Goal: Information Seeking & Learning: Learn about a topic

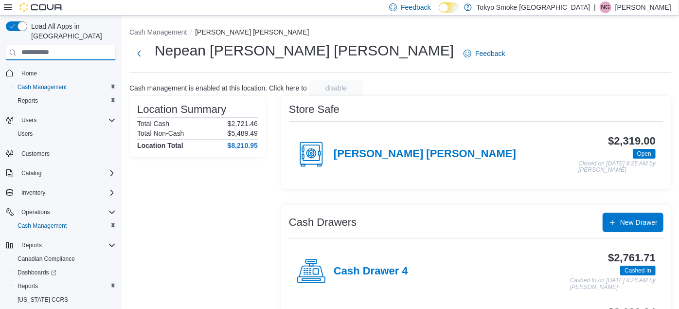
click at [79, 45] on input "search" at bounding box center [61, 53] width 110 height 16
click at [20, 97] on span "Reports" at bounding box center [28, 101] width 20 height 8
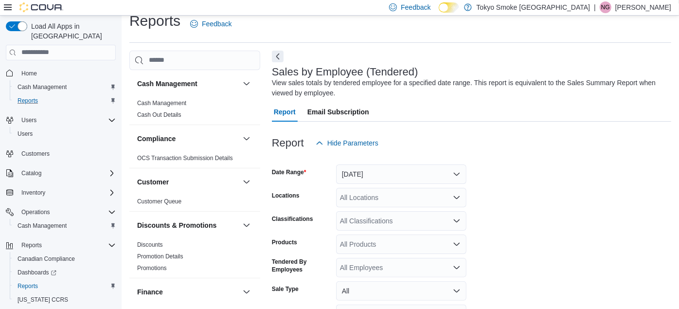
scroll to position [32, 0]
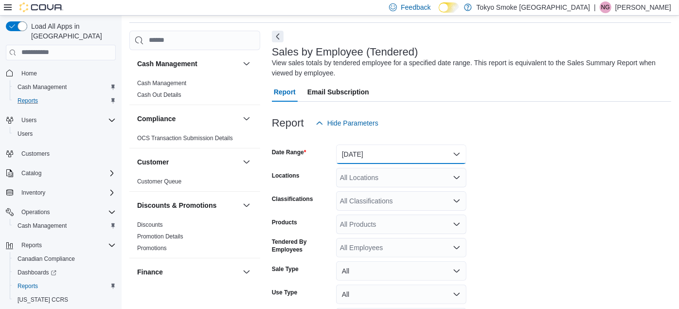
click at [383, 149] on button "Yesterday" at bounding box center [401, 154] width 130 height 19
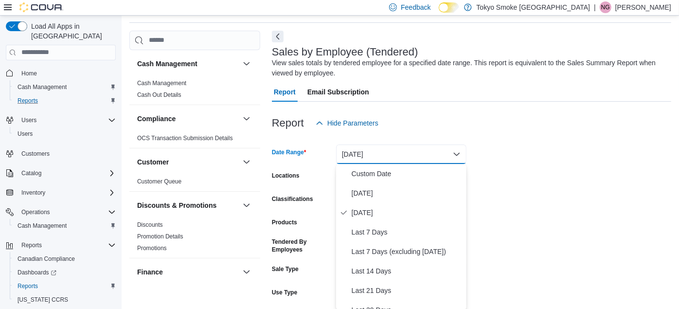
scroll to position [33, 0]
click at [356, 197] on span "[DATE]" at bounding box center [407, 193] width 111 height 12
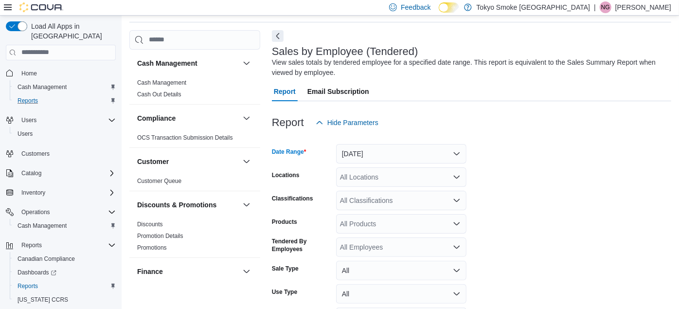
click at [359, 182] on div "All Locations" at bounding box center [401, 176] width 130 height 19
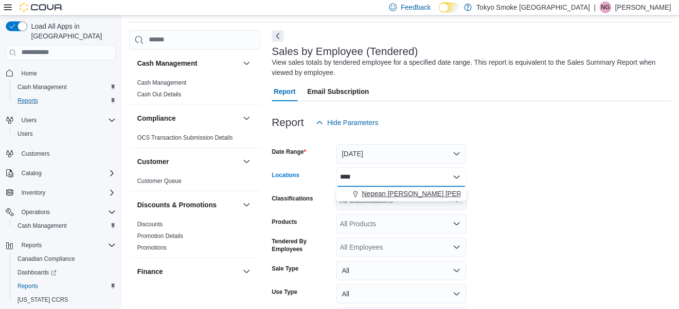
type input "****"
click at [374, 196] on span "Nepean [PERSON_NAME] [PERSON_NAME]" at bounding box center [432, 194] width 140 height 10
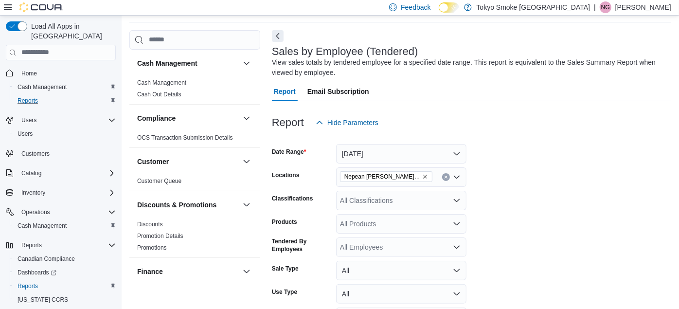
click at [551, 186] on form "Date Range [DATE] Locations Nepean [PERSON_NAME] [PERSON_NAME] Classifications …" at bounding box center [471, 243] width 399 height 222
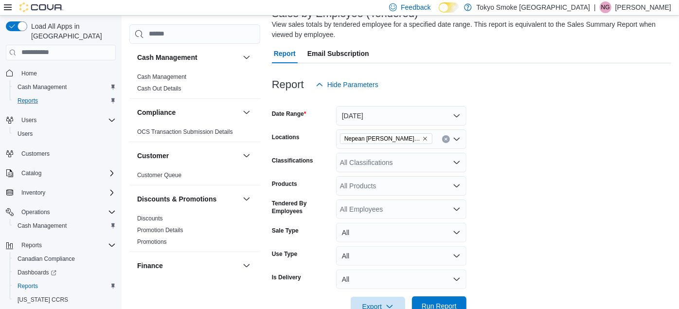
scroll to position [97, 0]
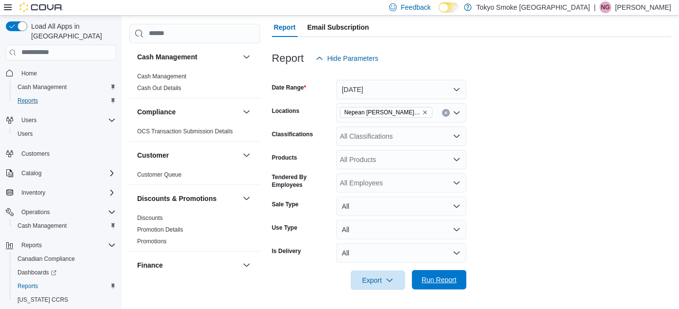
click at [456, 277] on span "Run Report" at bounding box center [439, 280] width 35 height 10
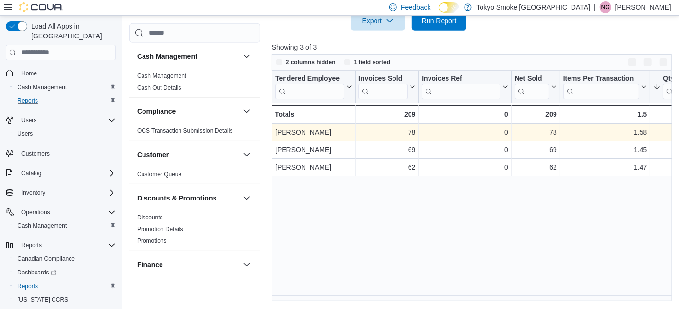
scroll to position [356, 0]
click at [390, 135] on div "78" at bounding box center [387, 133] width 57 height 12
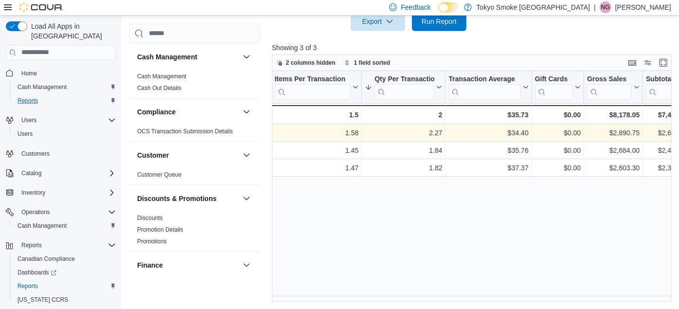
scroll to position [0, 0]
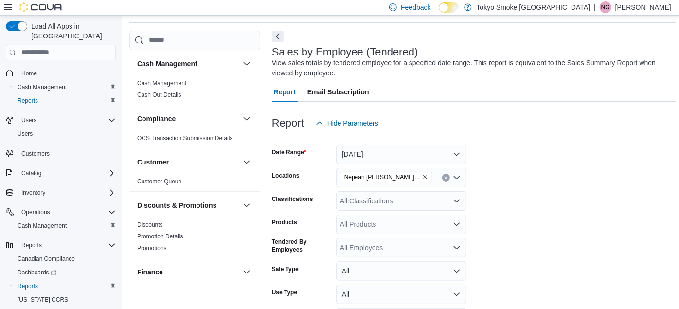
scroll to position [303, 0]
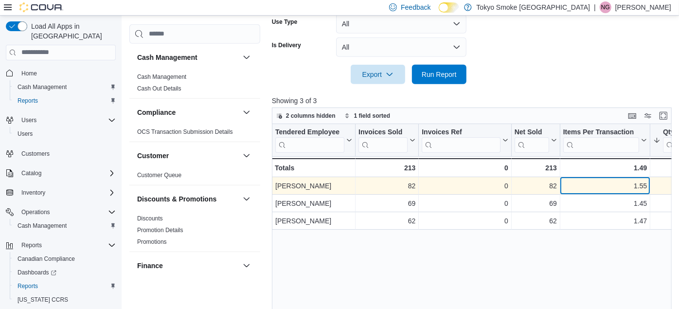
click at [606, 190] on div "1.55" at bounding box center [605, 186] width 84 height 12
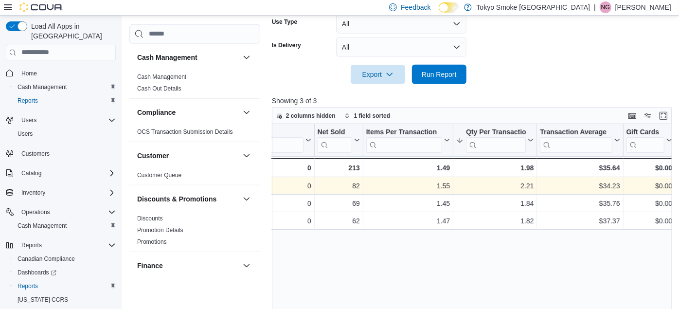
scroll to position [0, 255]
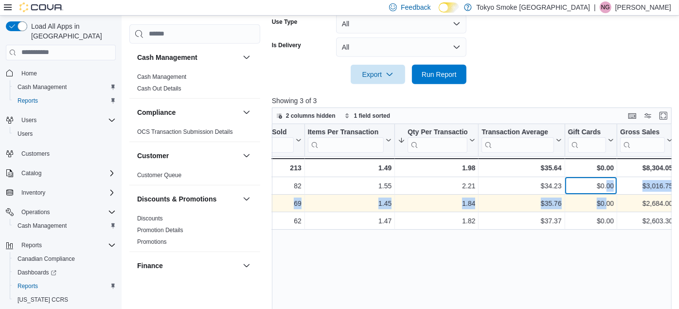
click at [607, 194] on div "Tendered Employee Click to view column header actions Invoices Sold Click to vi…" at bounding box center [566, 177] width 1098 height 106
